Goal: Obtain resource: Download file/media

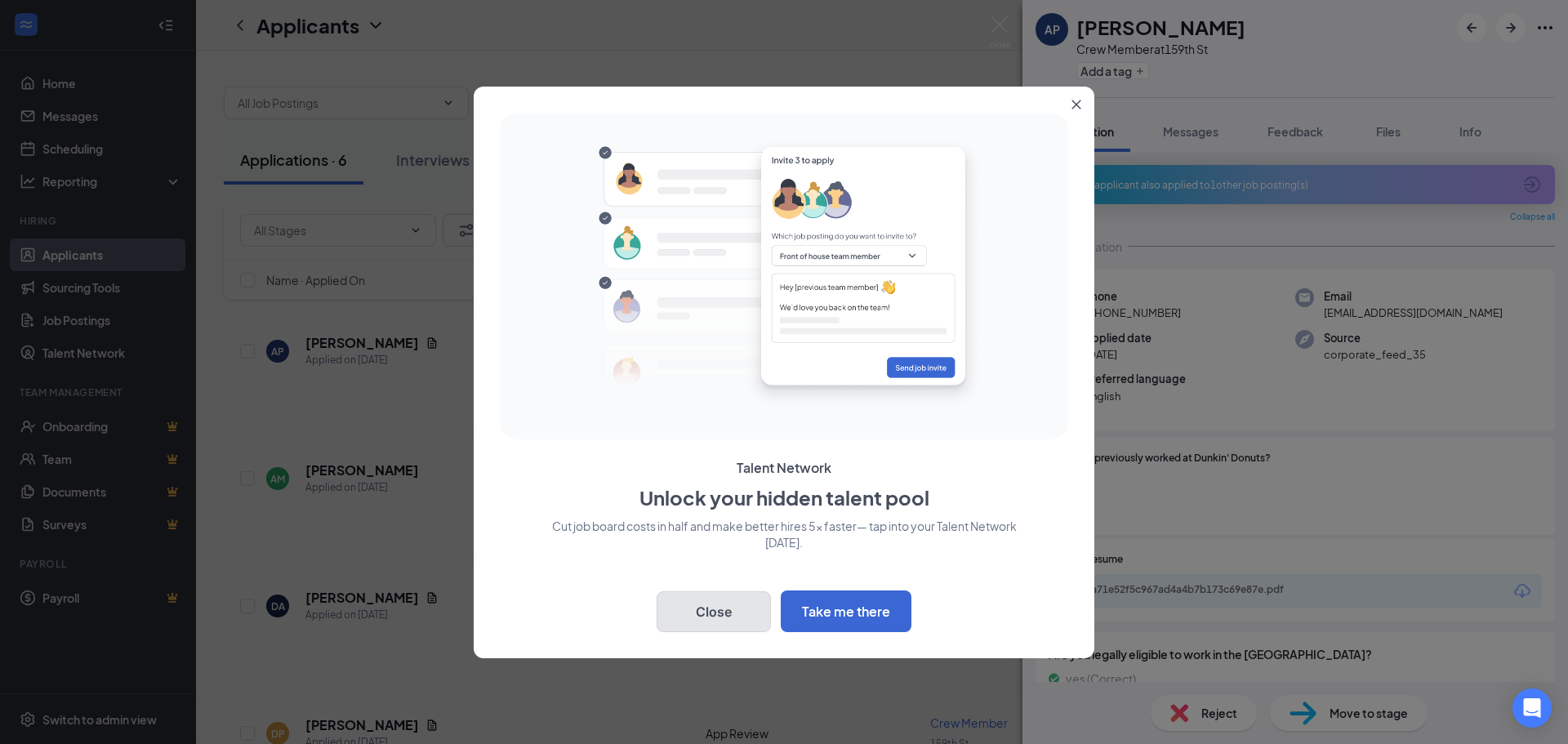
click at [723, 613] on button "Close" at bounding box center [713, 612] width 114 height 41
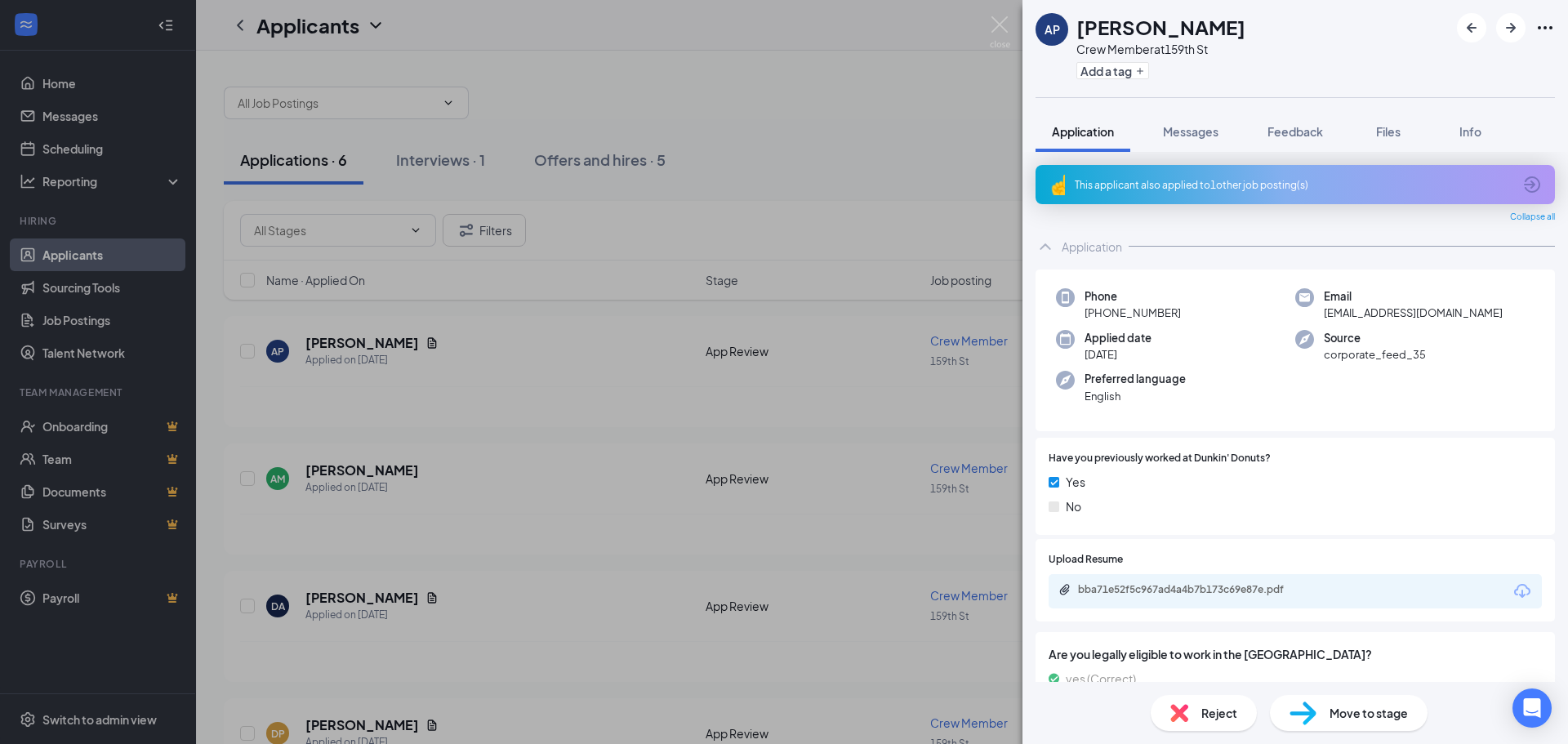
click at [1538, 0] on div at bounding box center [784, 0] width 1568 height 0
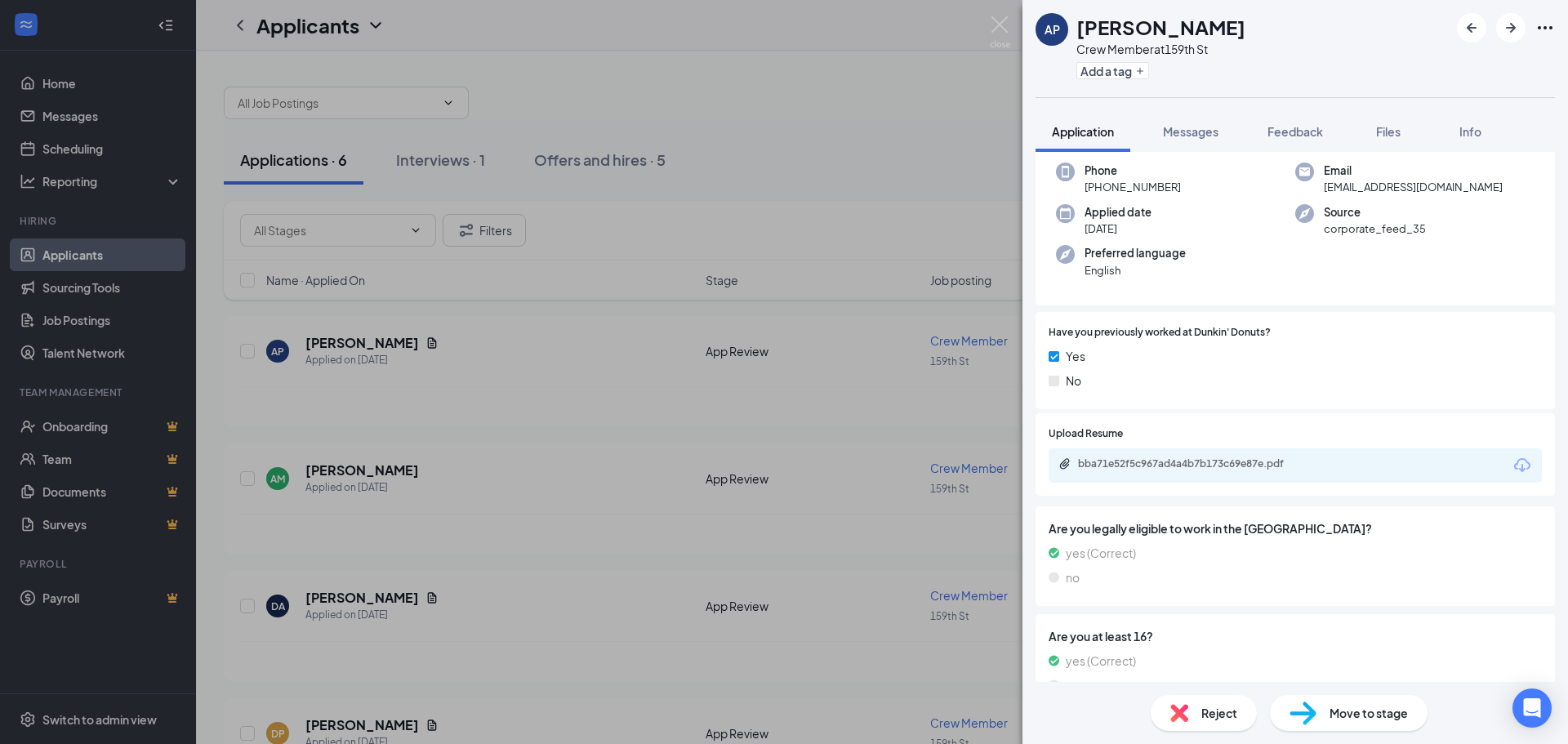
scroll to position [163, 0]
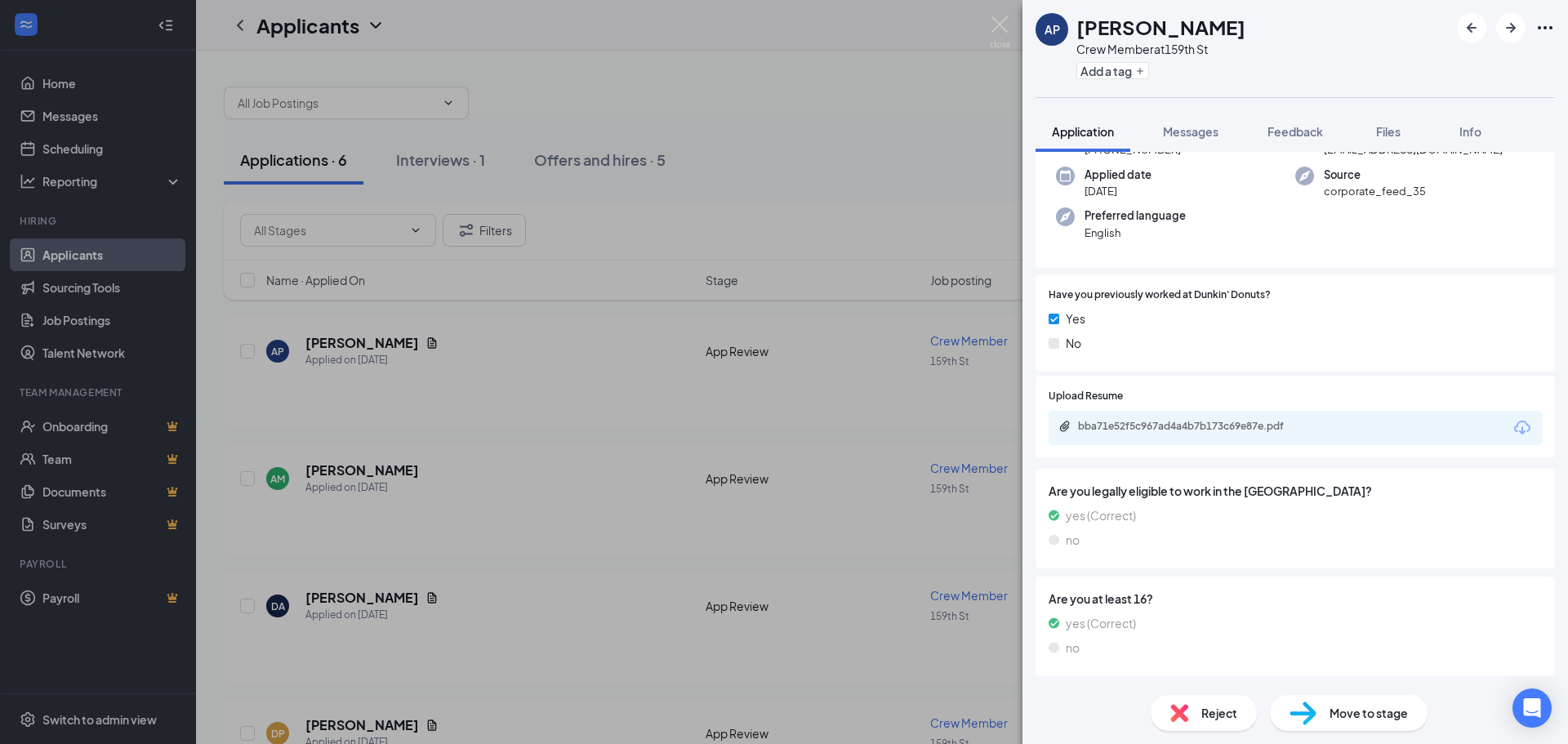
click at [1514, 427] on icon "Download" at bounding box center [1522, 428] width 20 height 20
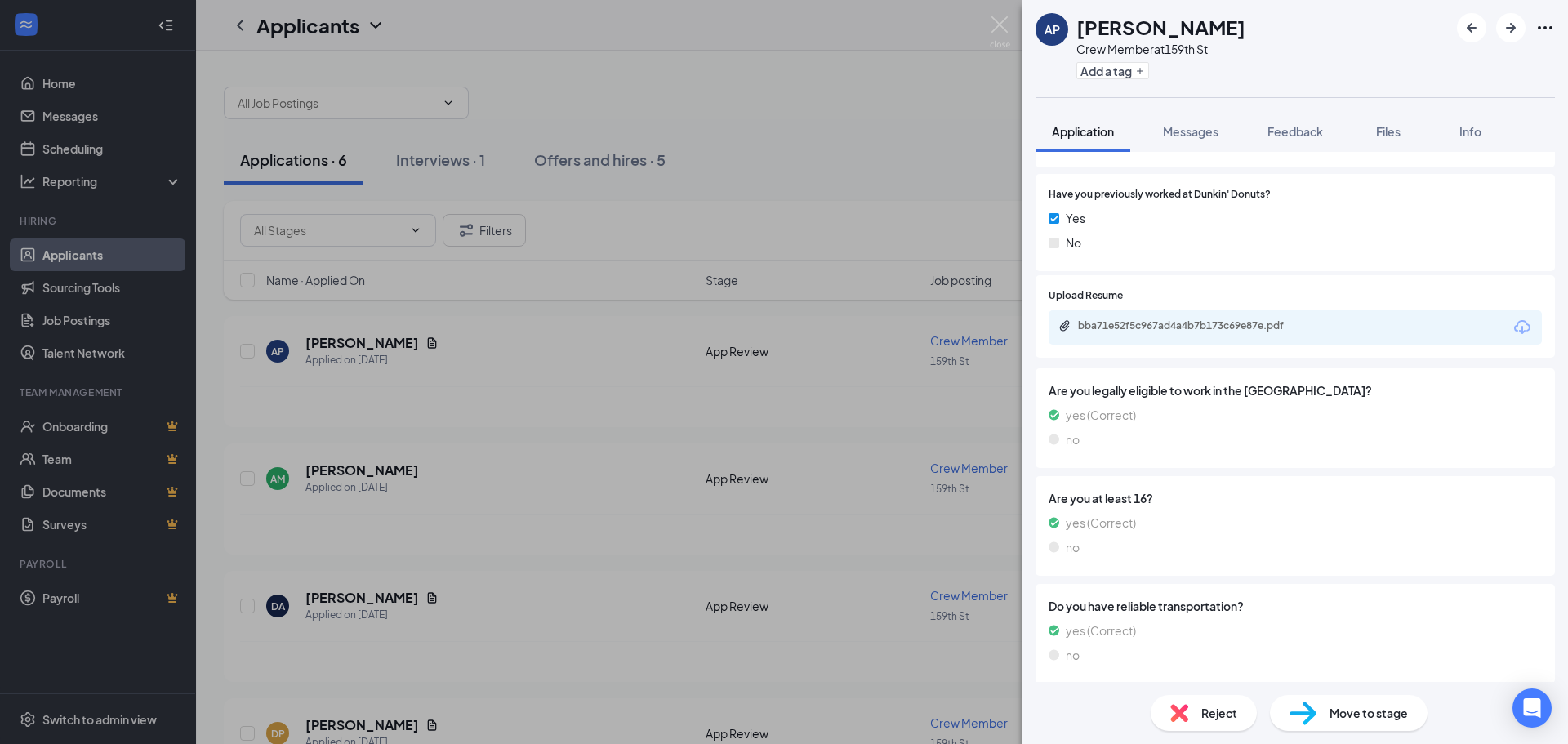
scroll to position [270, 0]
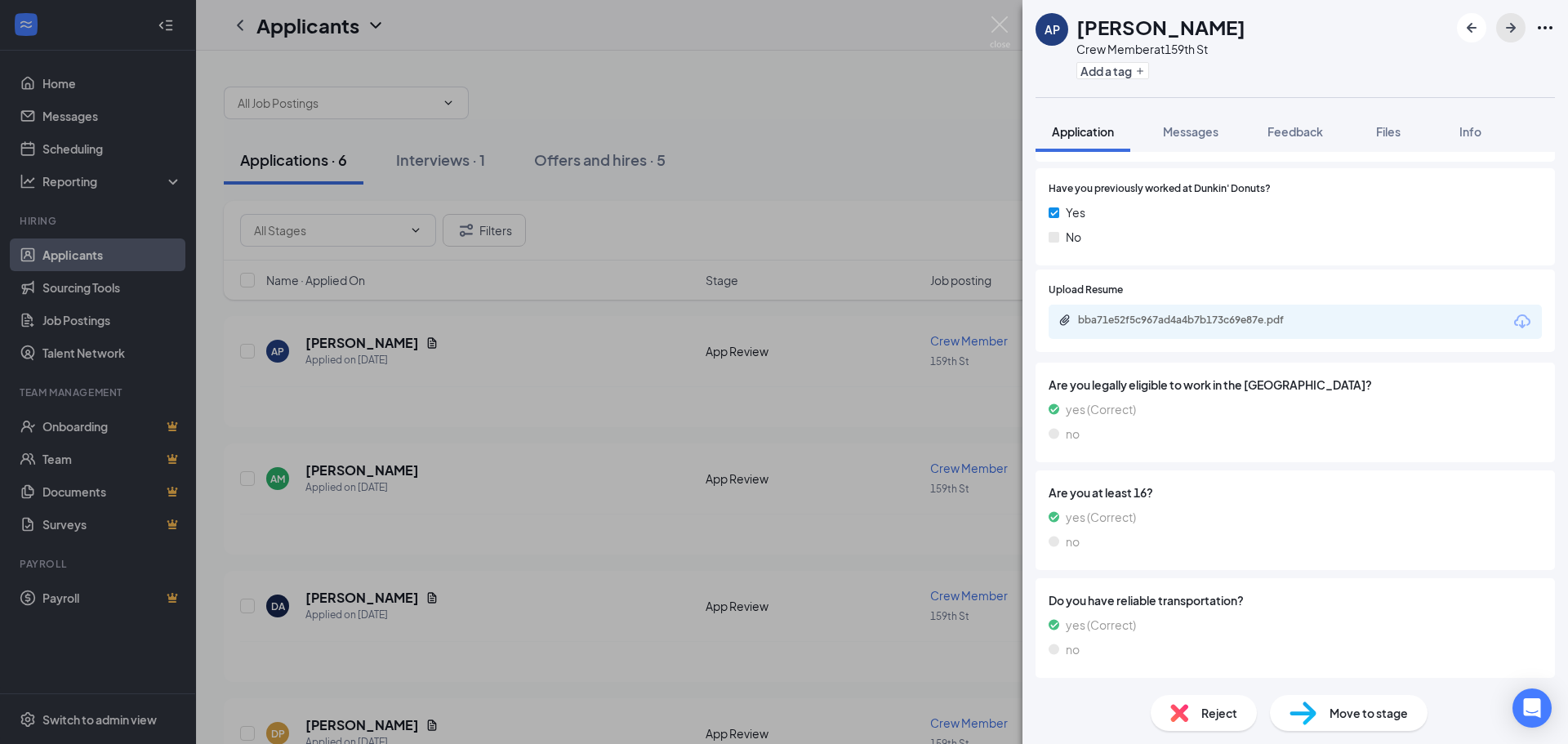
click at [1509, 34] on icon "ArrowRight" at bounding box center [1510, 27] width 20 height 20
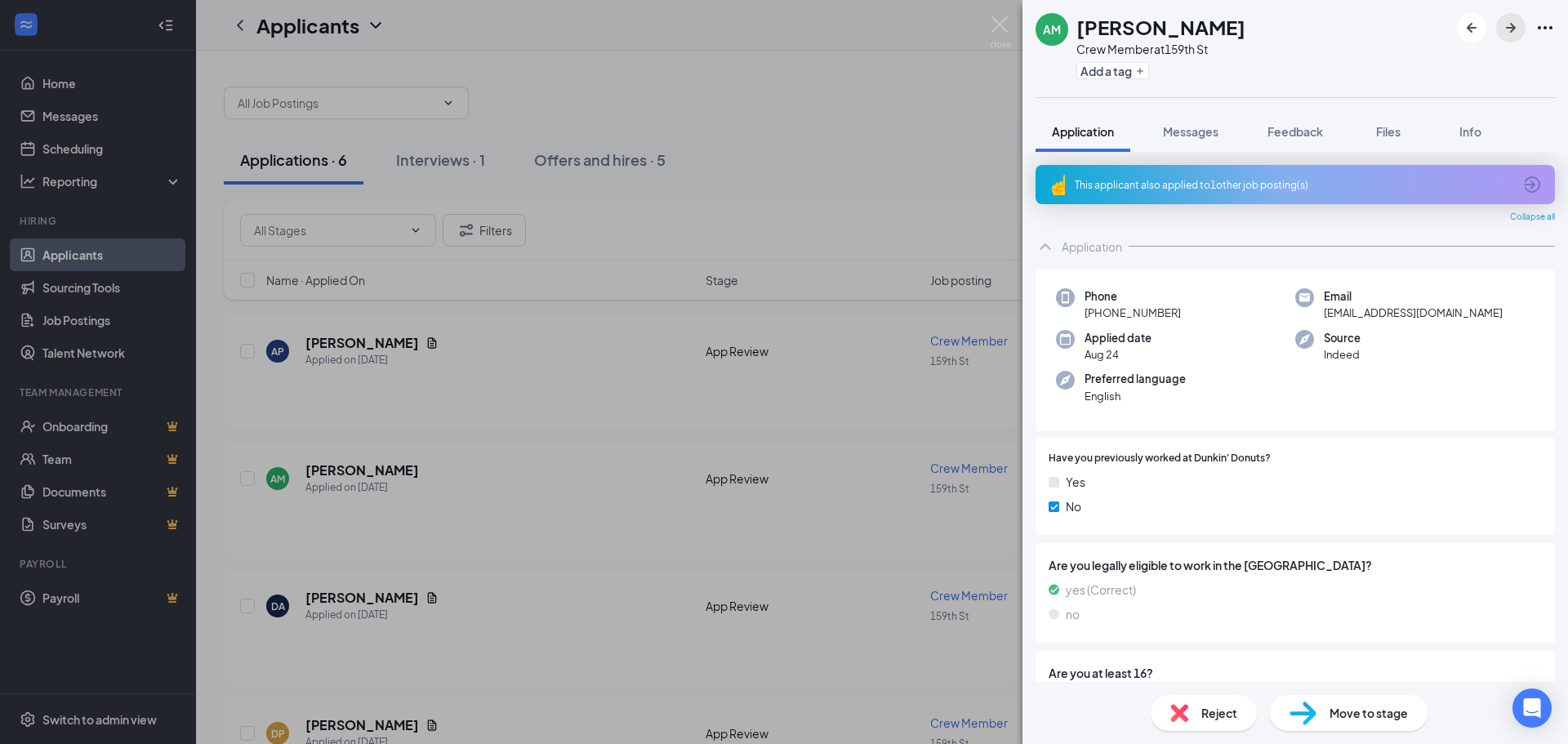
click at [1505, 25] on icon "ArrowRight" at bounding box center [1510, 27] width 20 height 20
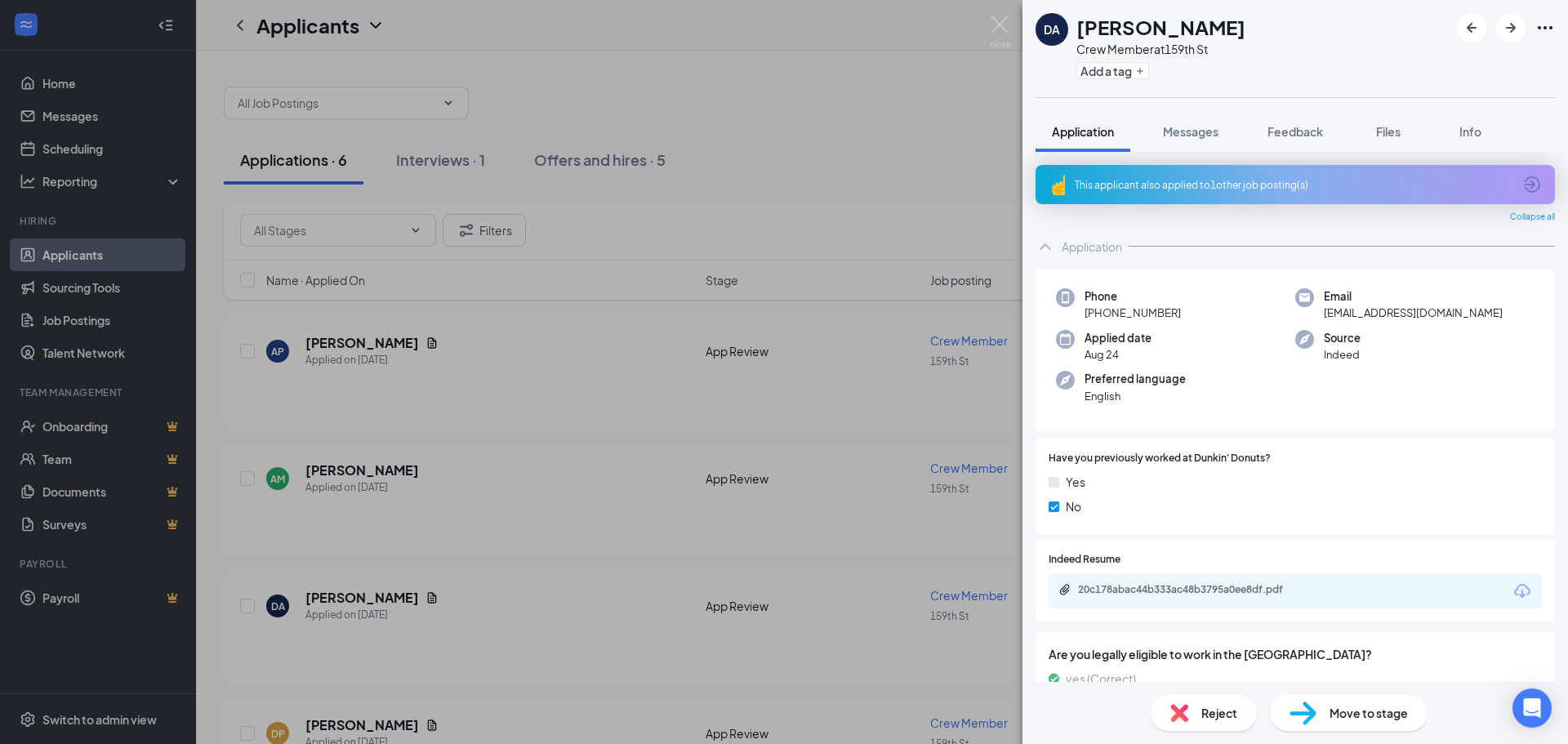
click at [1512, 588] on icon "Download" at bounding box center [1522, 591] width 20 height 20
click at [995, 34] on img at bounding box center [1000, 32] width 21 height 32
